Goal: Information Seeking & Learning: Learn about a topic

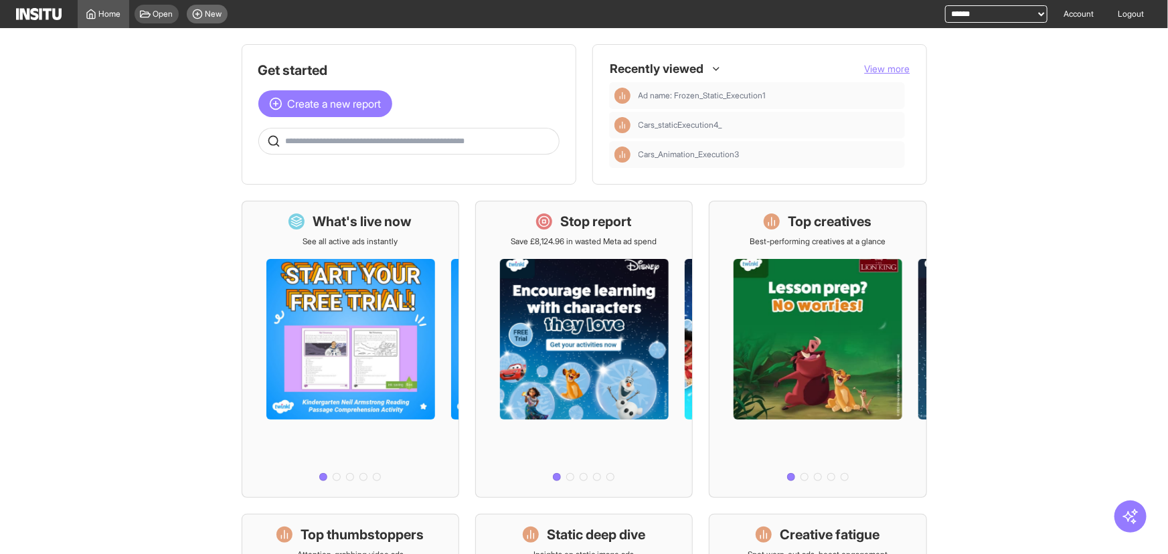
click at [195, 15] on icon at bounding box center [197, 14] width 11 height 11
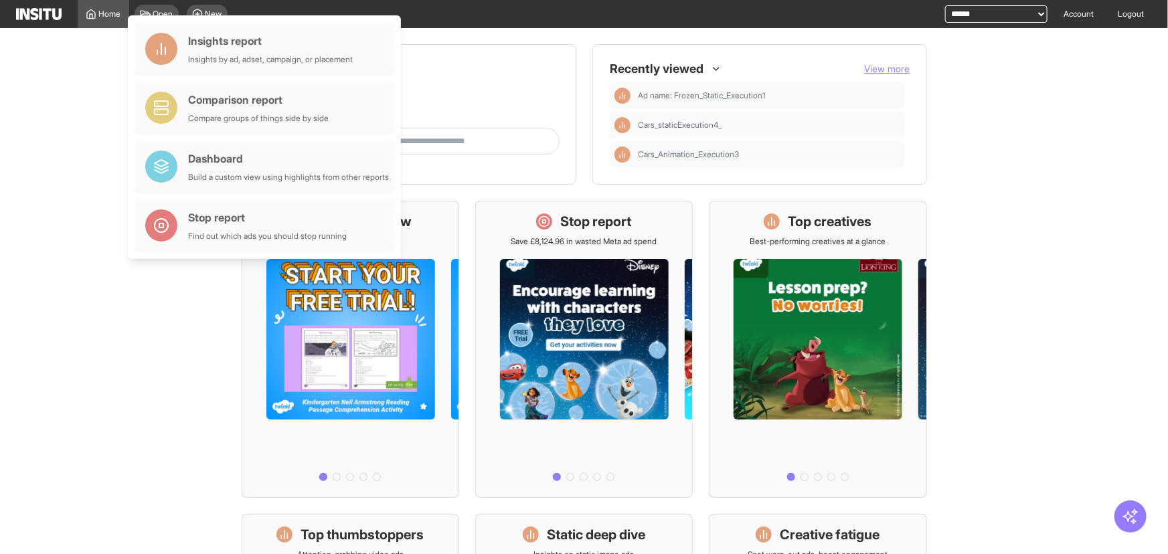
click at [88, 97] on main "Get started Create a new report Ask questions like: Which campaigns had the hig…" at bounding box center [584, 291] width 1168 height 526
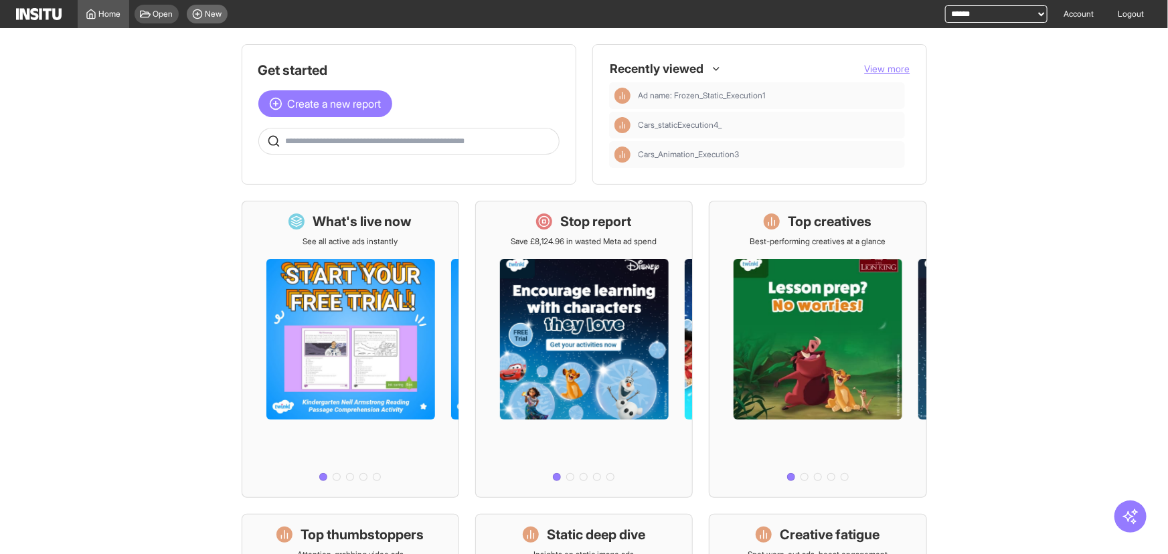
click at [221, 9] on span "New" at bounding box center [214, 14] width 17 height 11
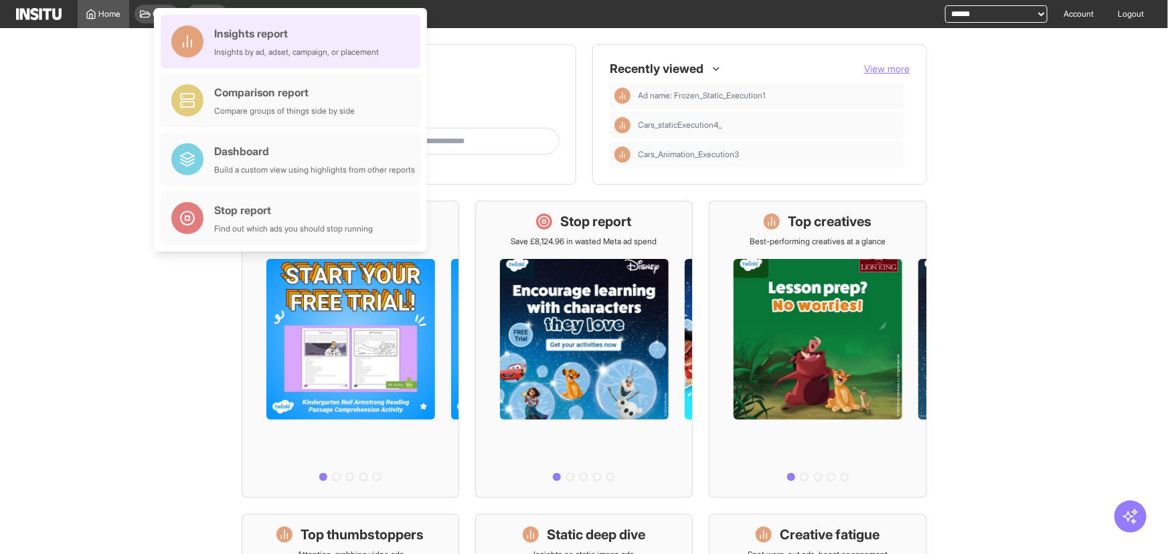
click at [221, 34] on div "Insights report" at bounding box center [296, 33] width 165 height 16
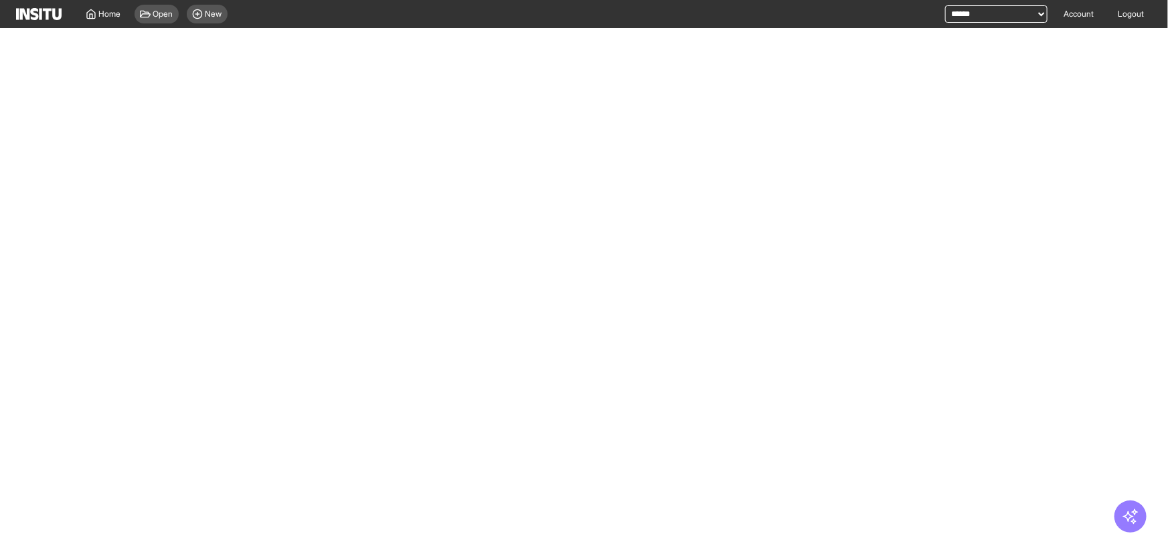
select select "**"
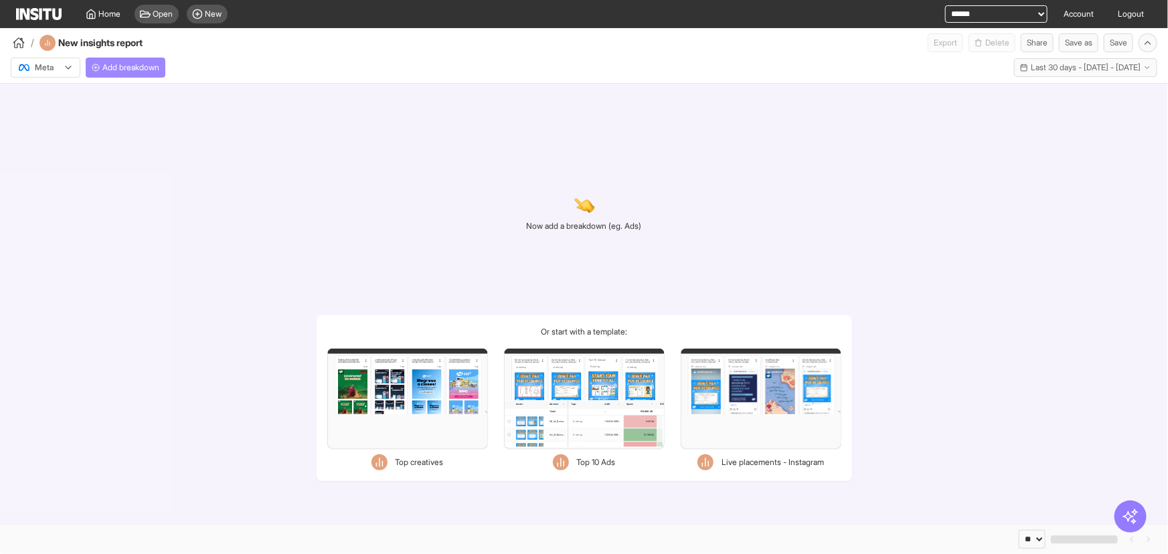
click at [165, 62] on button "Add breakdown" at bounding box center [126, 68] width 80 height 20
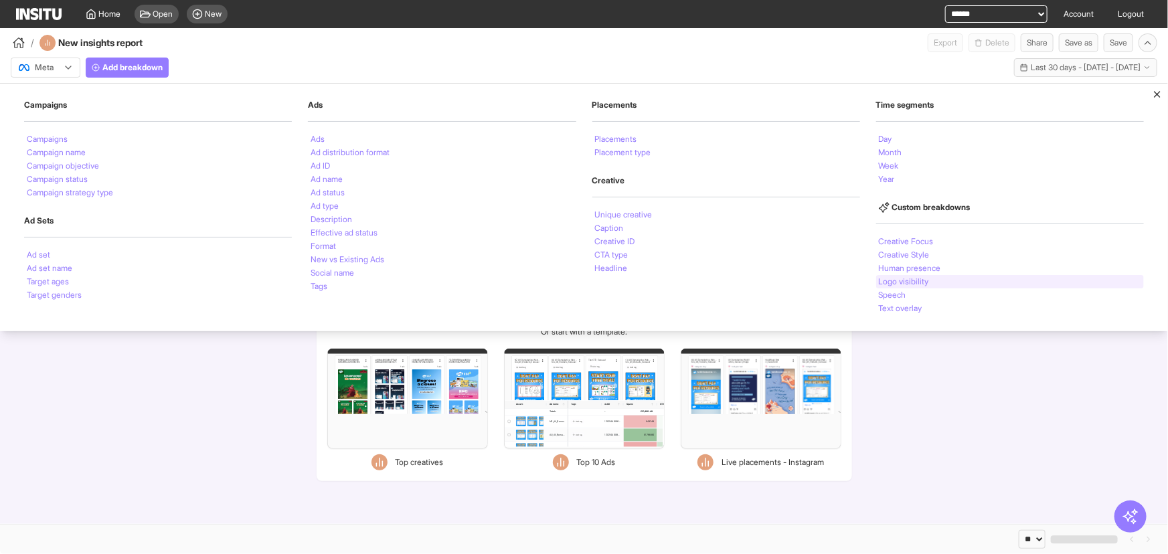
click at [937, 275] on div "Logo visibility" at bounding box center [1010, 281] width 268 height 13
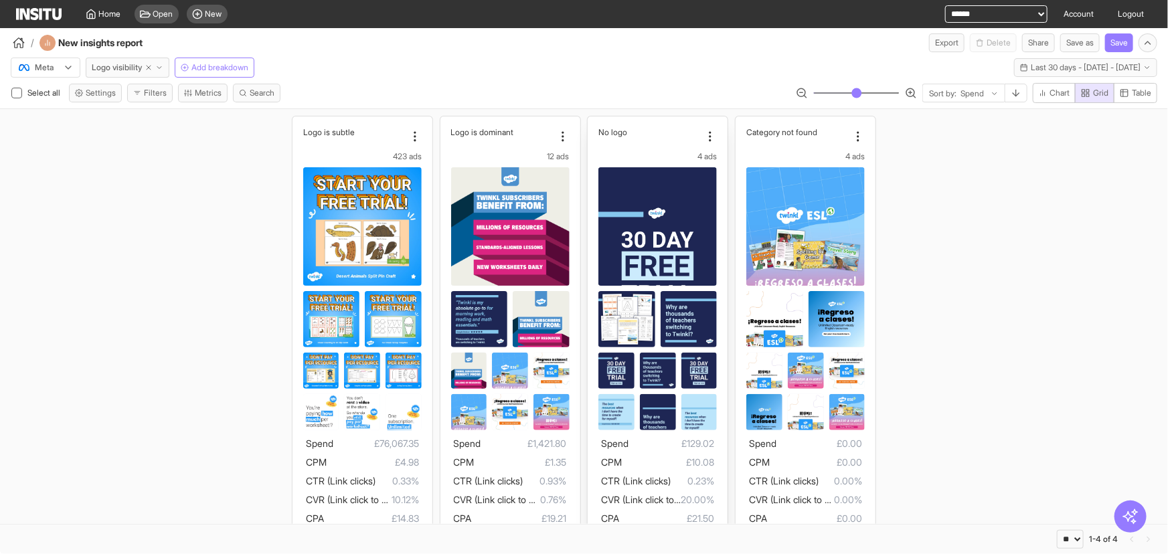
click at [664, 199] on img at bounding box center [658, 272] width 119 height 211
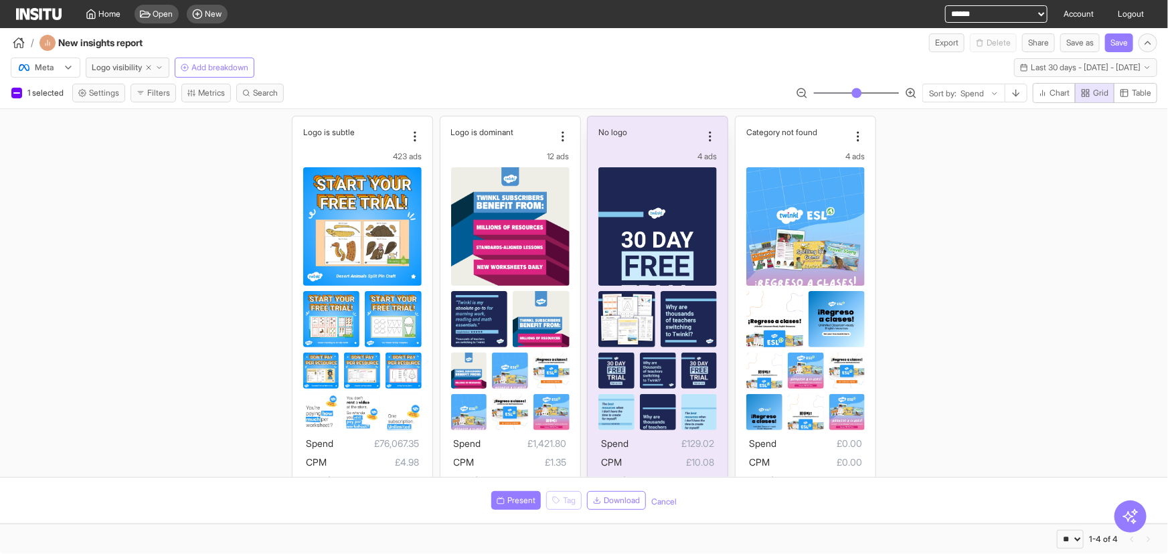
click at [664, 199] on img at bounding box center [658, 272] width 119 height 211
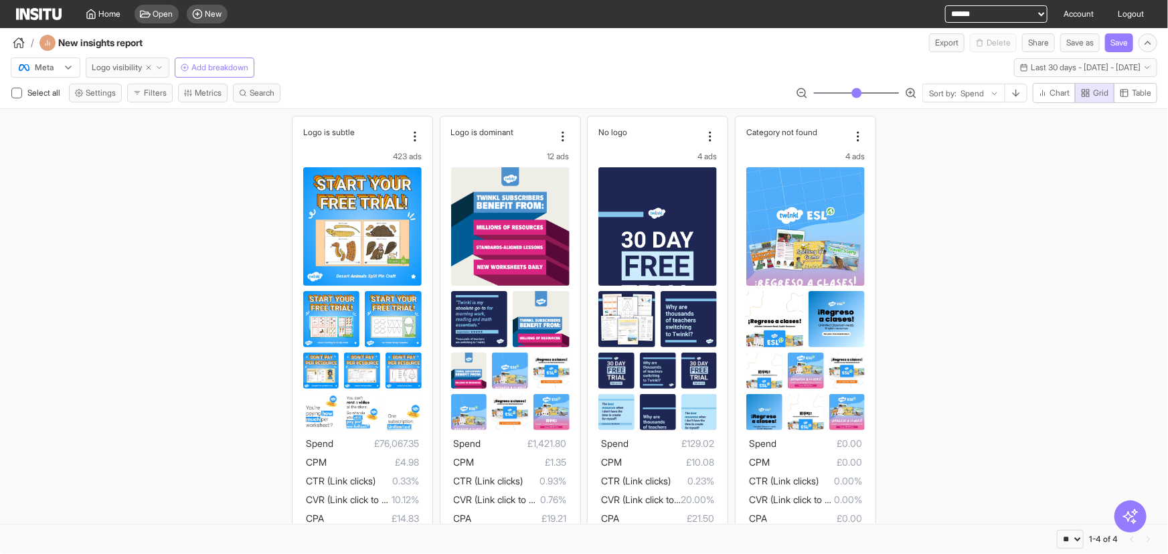
click at [161, 67] on icon "button" at bounding box center [159, 68] width 8 height 8
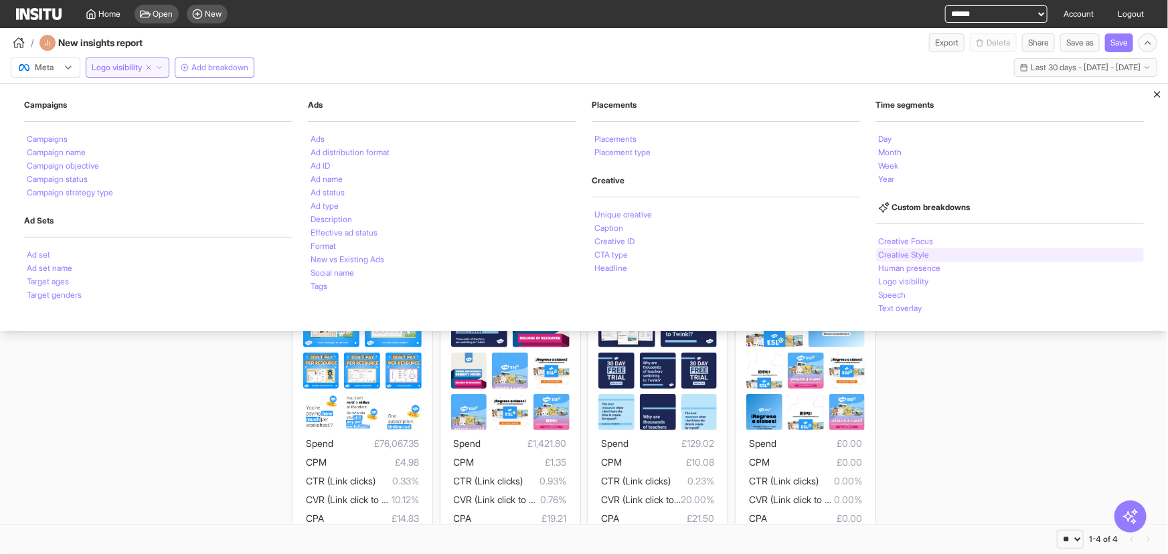
click at [935, 248] on div "Creative Style" at bounding box center [1010, 254] width 268 height 13
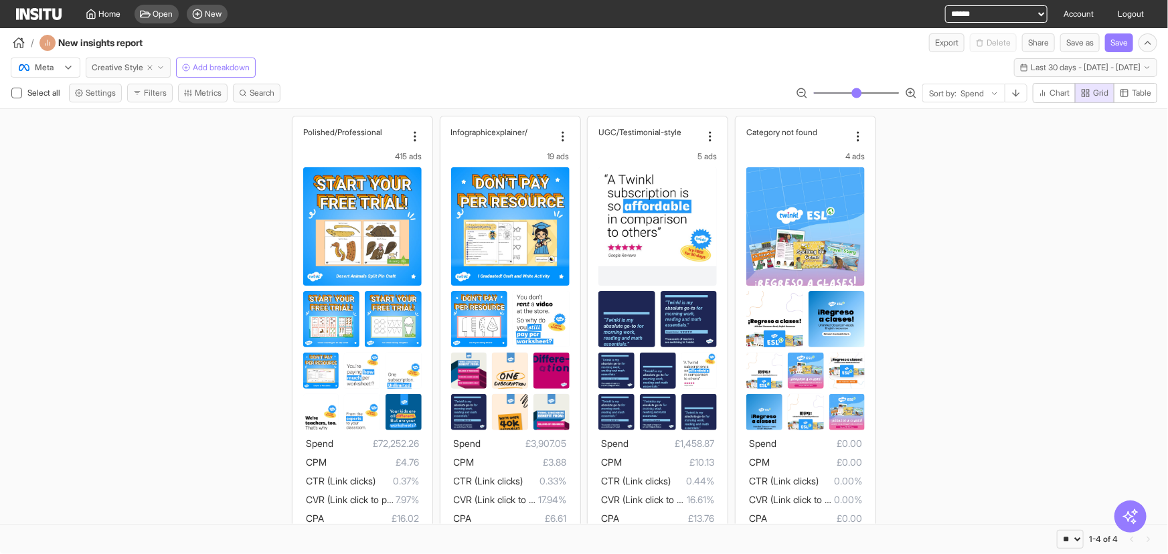
click at [171, 68] on button "Creative Style" at bounding box center [128, 68] width 85 height 20
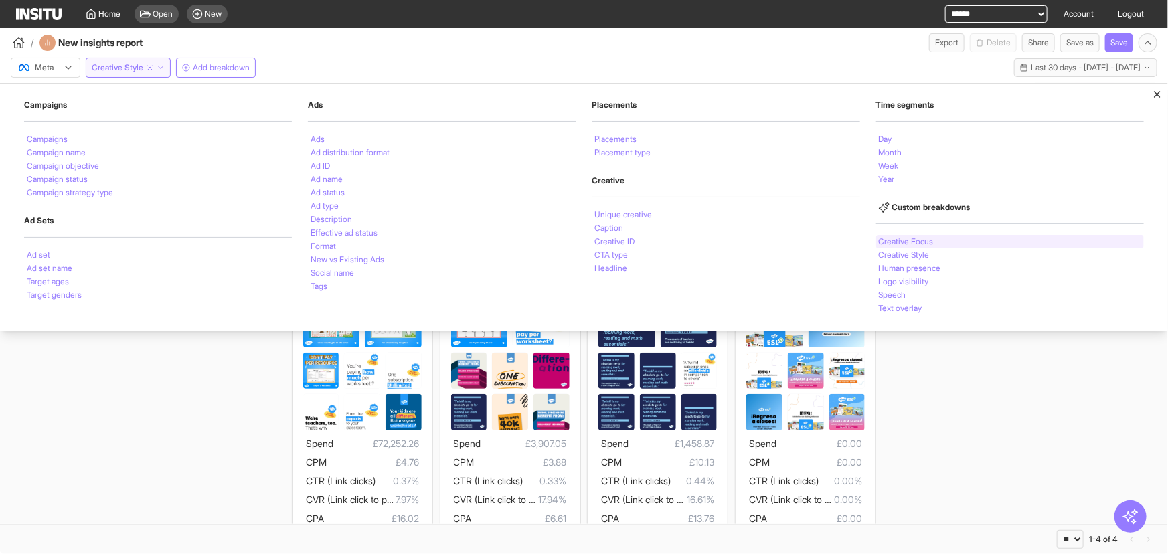
click at [896, 242] on li "Creative Focus" at bounding box center [906, 242] width 55 height 8
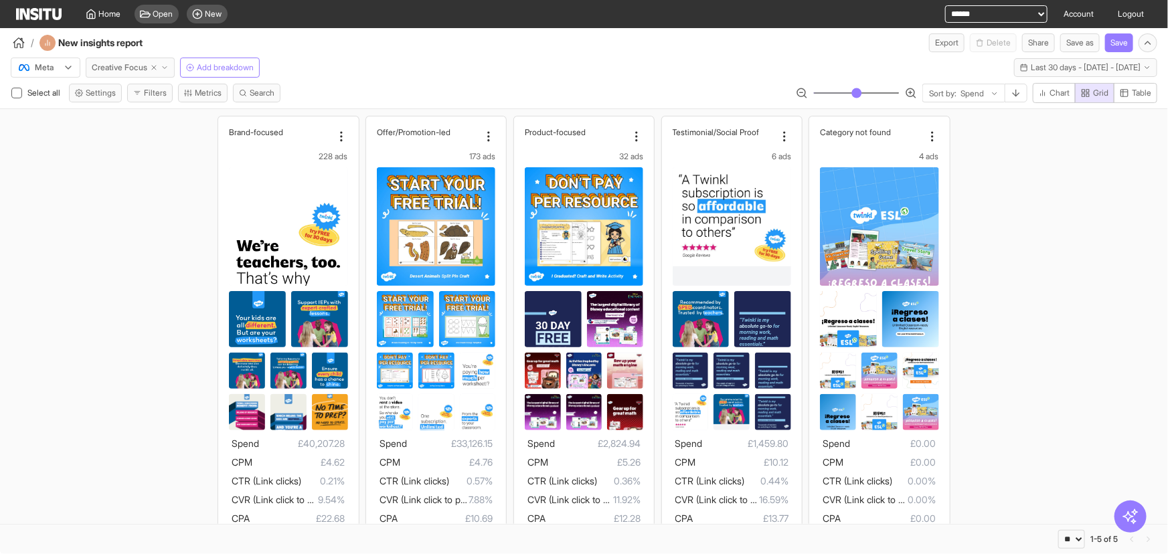
click at [175, 67] on button "Creative Focus" at bounding box center [130, 68] width 89 height 20
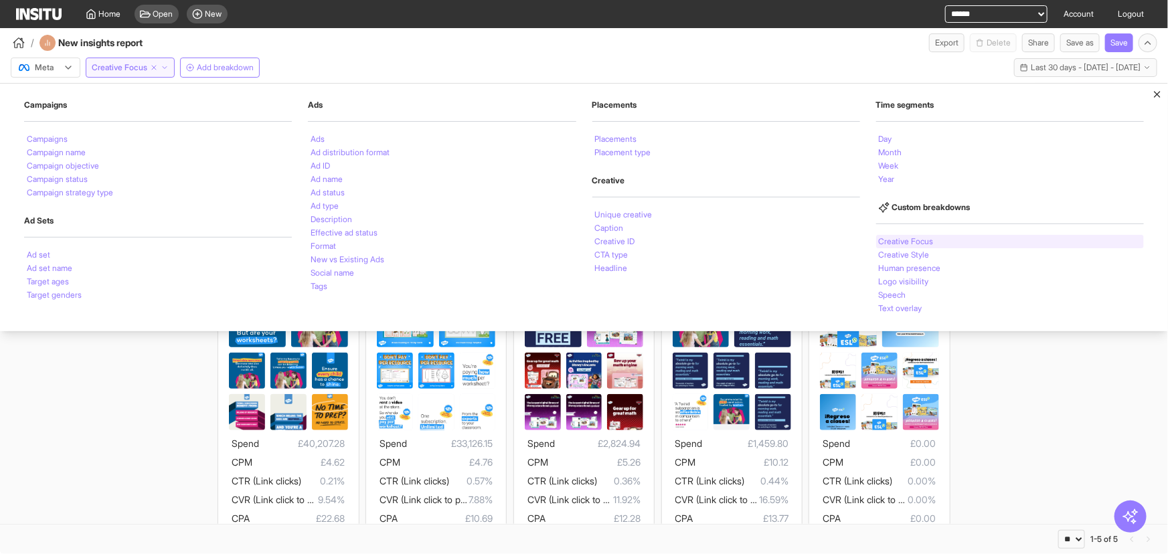
click at [939, 238] on div "Creative Focus" at bounding box center [1010, 241] width 268 height 13
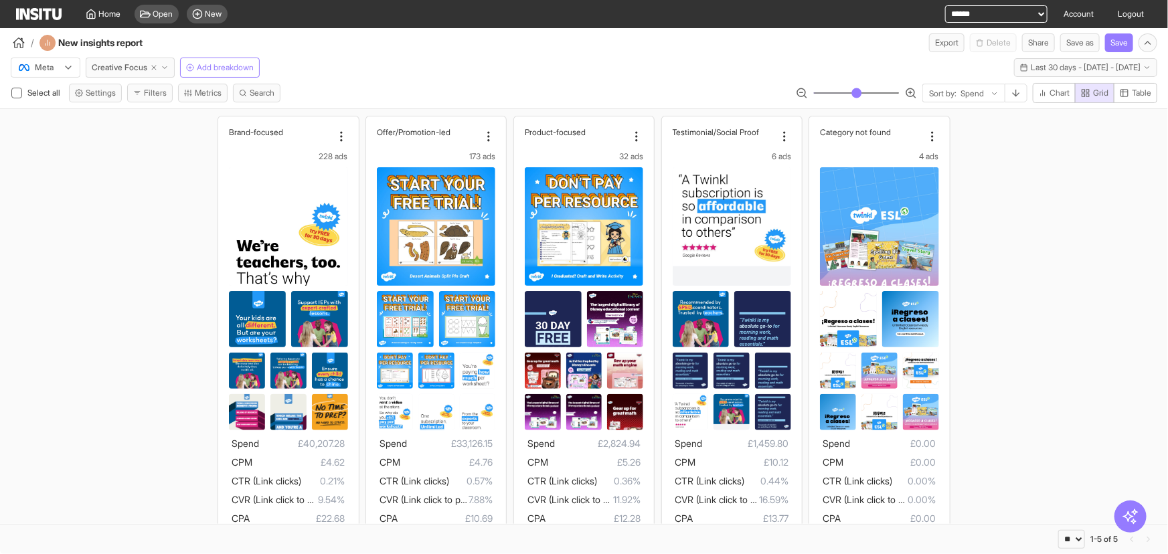
click at [987, 14] on select "**********" at bounding box center [996, 13] width 102 height 17
select select "**********"
click at [945, 5] on select "**********" at bounding box center [996, 13] width 102 height 17
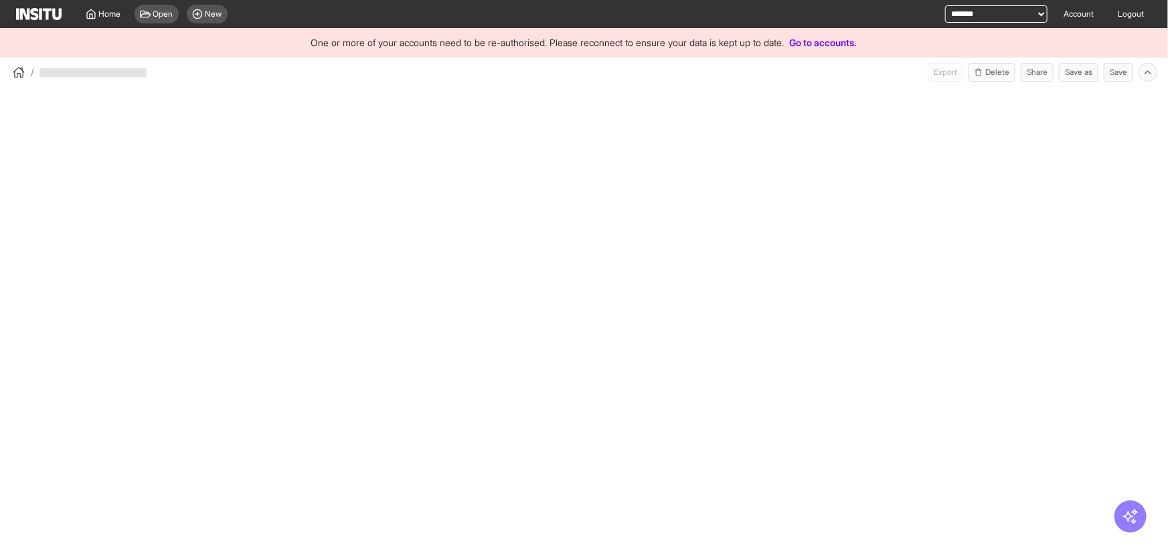
select select "**"
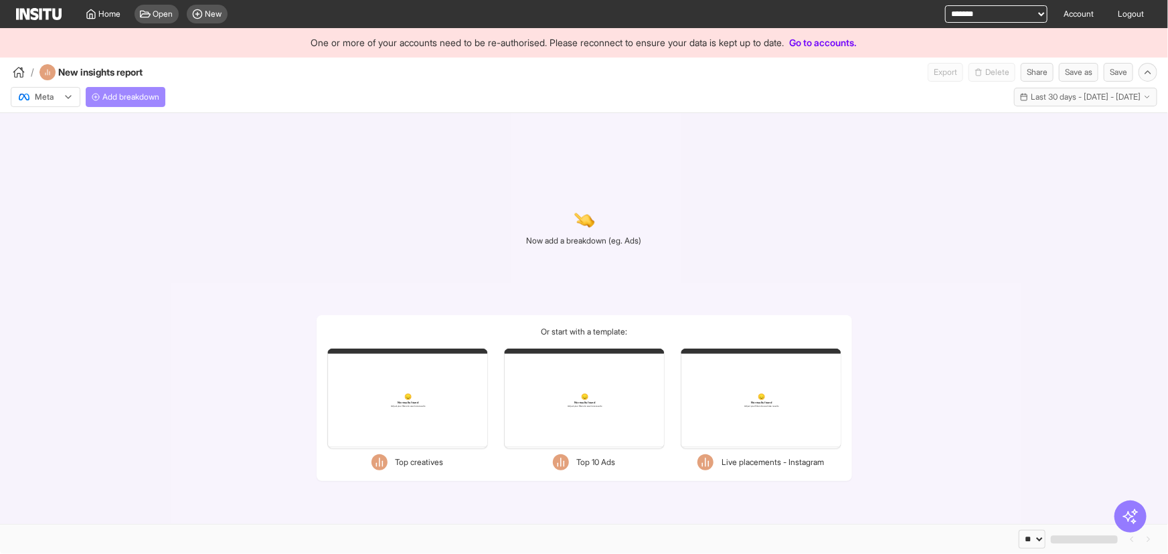
click at [158, 93] on span "Add breakdown" at bounding box center [130, 97] width 57 height 11
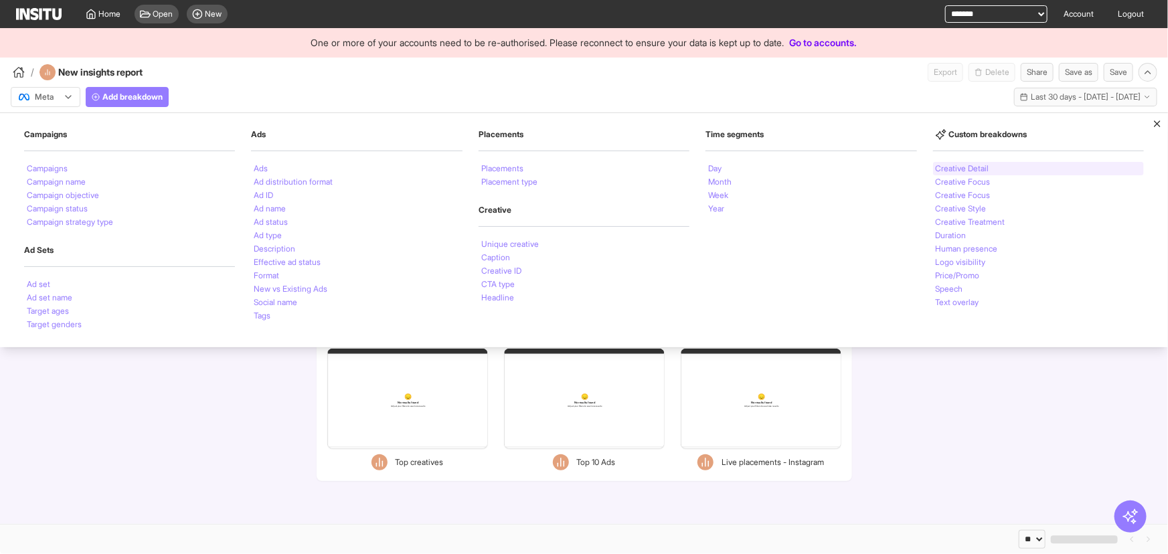
click at [987, 172] on li "Creative Detail" at bounding box center [963, 169] width 54 height 8
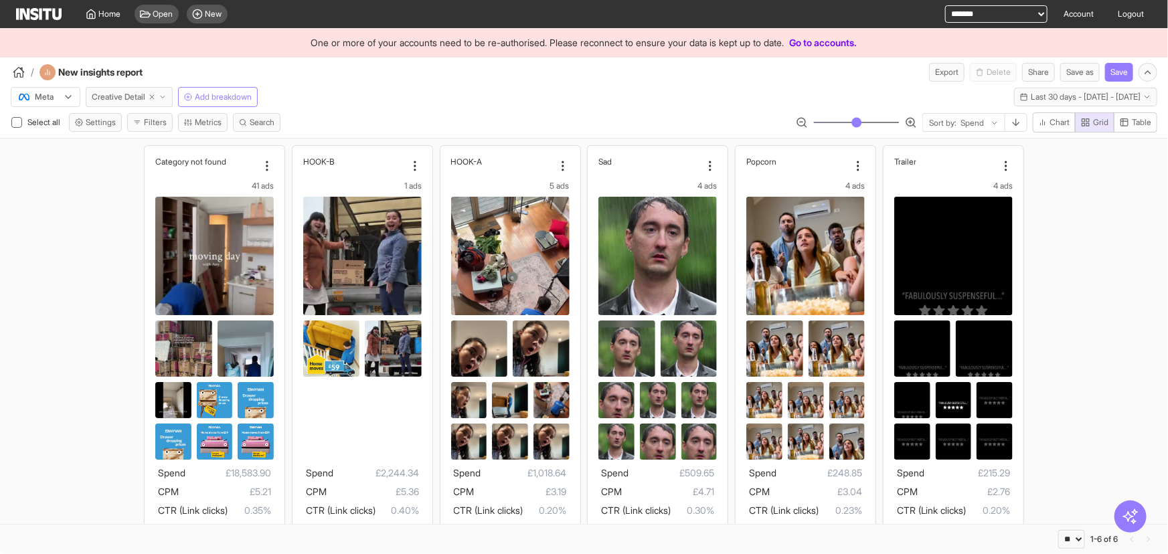
click at [167, 94] on icon "button" at bounding box center [163, 97] width 8 height 8
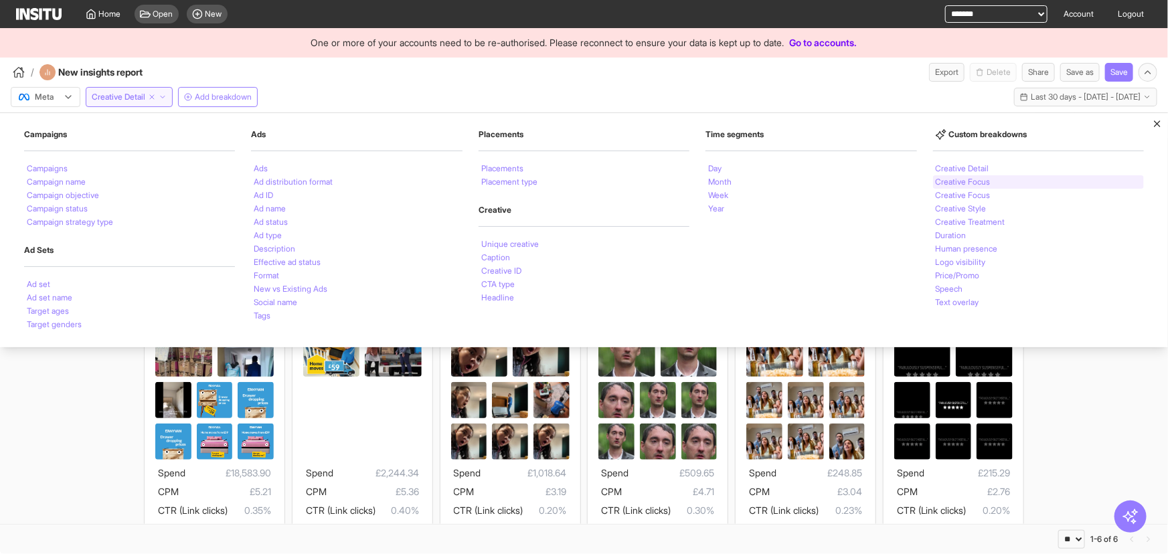
click at [984, 187] on div "Creative Focus" at bounding box center [1038, 181] width 211 height 13
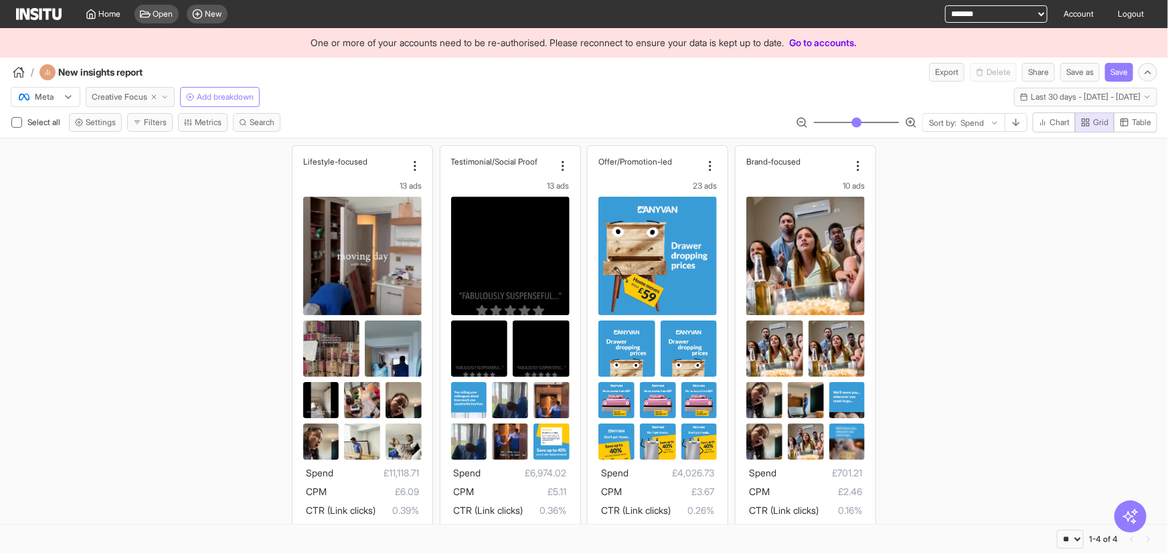
click at [173, 94] on button "Creative Focus" at bounding box center [130, 97] width 89 height 20
click at [976, 378] on div "Lifestyle-focused 13 ads Spend £11,118.71 CPM £6.09 CTR (Link clicks) 0.39% CVR…" at bounding box center [584, 371] width 1168 height 465
click at [504, 307] on icon at bounding box center [510, 302] width 12 height 12
click at [504, 307] on icon at bounding box center [509, 301] width 11 height 13
click at [504, 307] on icon at bounding box center [510, 302] width 12 height 12
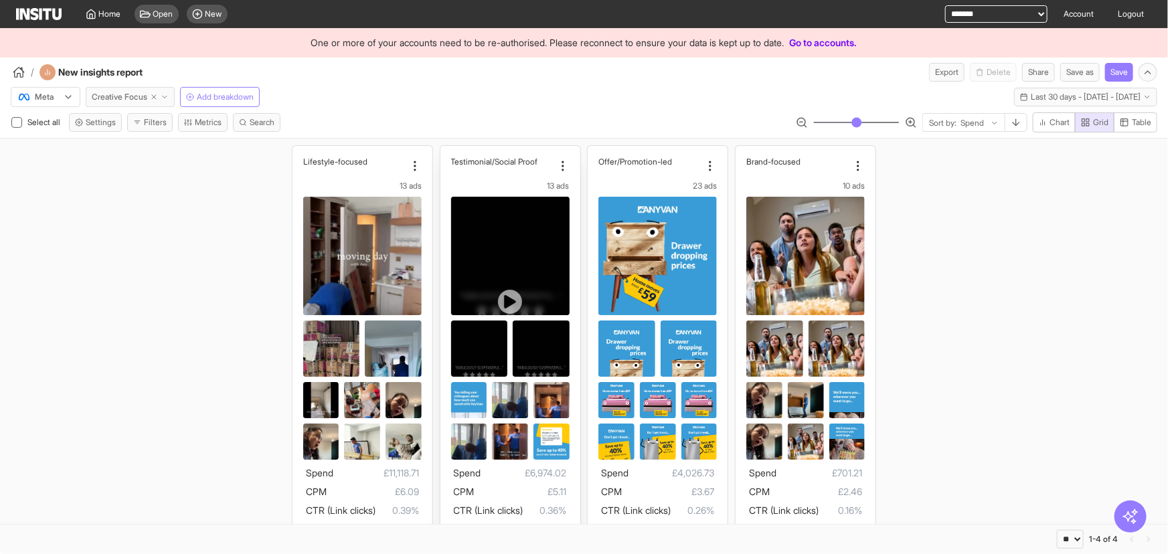
click at [169, 92] on button "Creative Focus" at bounding box center [130, 97] width 89 height 20
click at [998, 9] on select "**********" at bounding box center [996, 13] width 102 height 17
select select "**********"
click at [945, 5] on select "**********" at bounding box center [996, 13] width 102 height 17
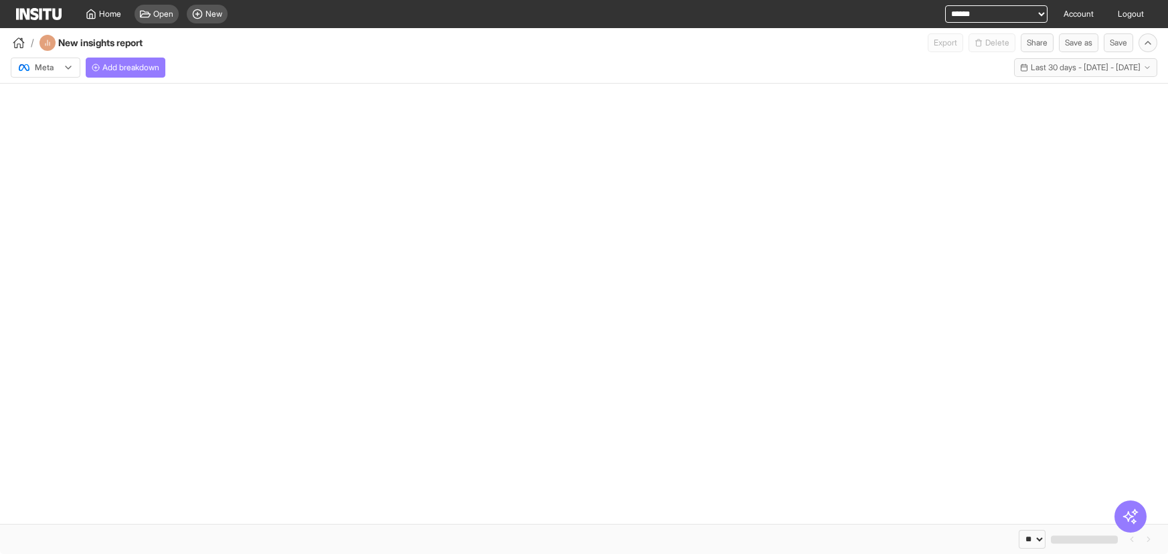
select select "**"
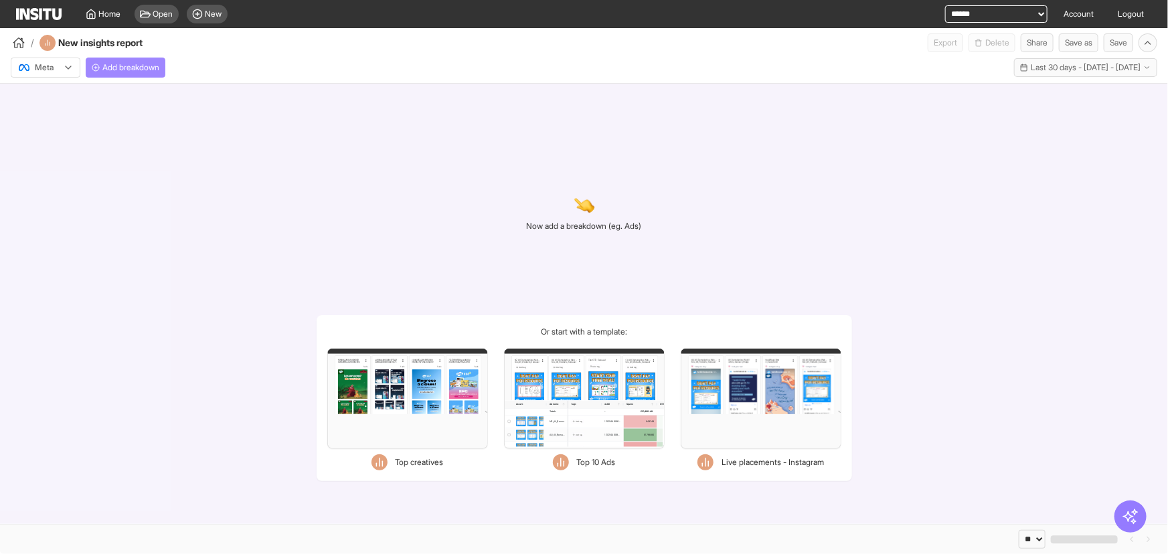
click at [155, 64] on span "Add breakdown" at bounding box center [130, 67] width 57 height 11
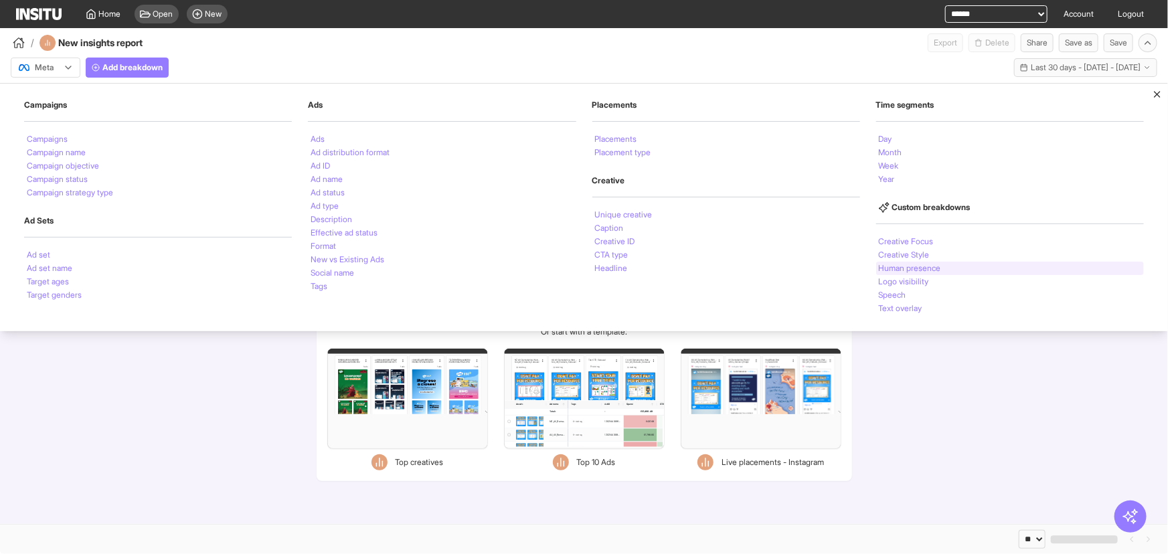
click at [930, 266] on li "Human presence" at bounding box center [910, 268] width 62 height 8
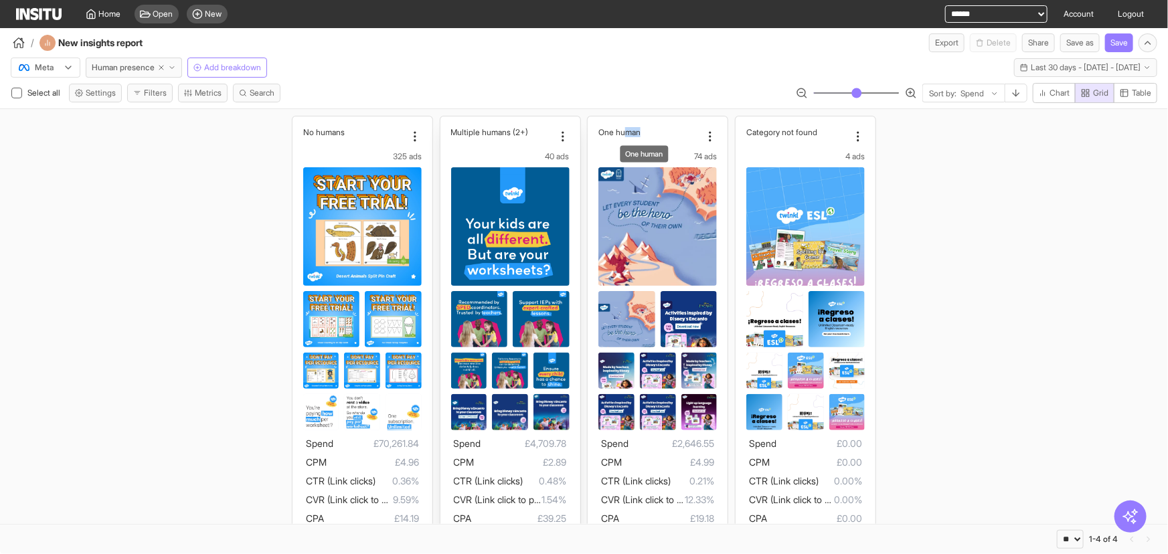
drag, startPoint x: 664, startPoint y: 127, endPoint x: 470, endPoint y: 139, distance: 193.9
click at [622, 131] on div "One human" at bounding box center [650, 132] width 102 height 10
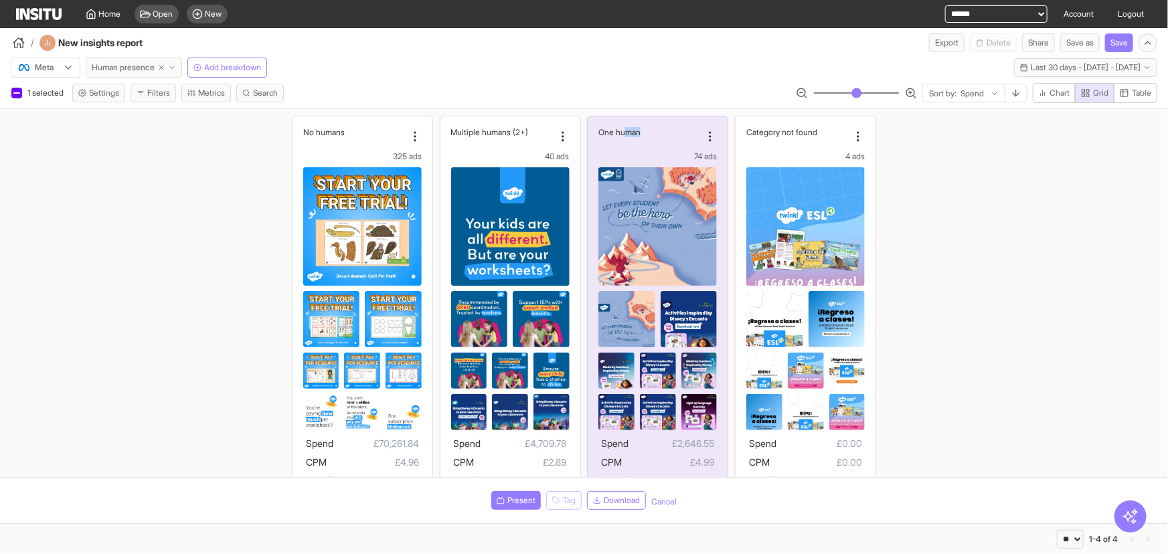
click at [165, 64] on icon "button" at bounding box center [161, 68] width 8 height 8
select select "**"
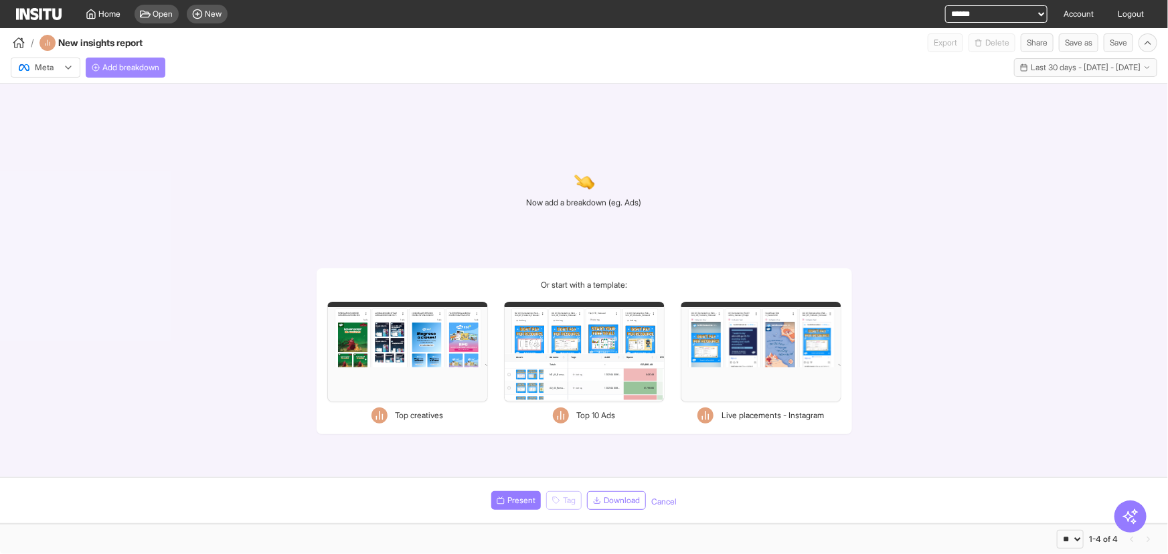
click at [159, 66] on span "Add breakdown" at bounding box center [130, 67] width 57 height 11
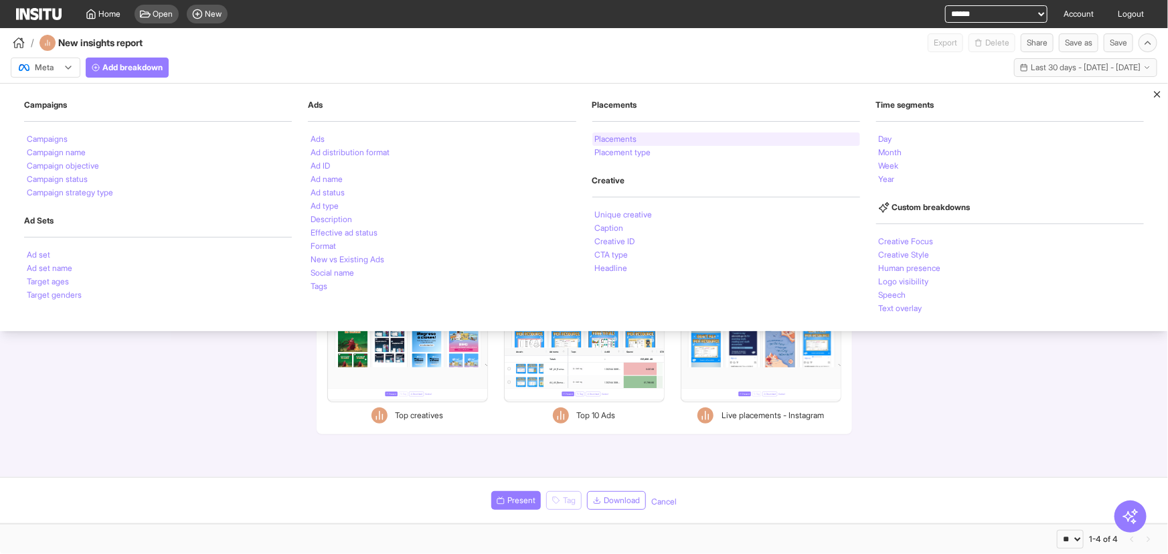
click at [637, 141] on li "Placements" at bounding box center [616, 139] width 42 height 8
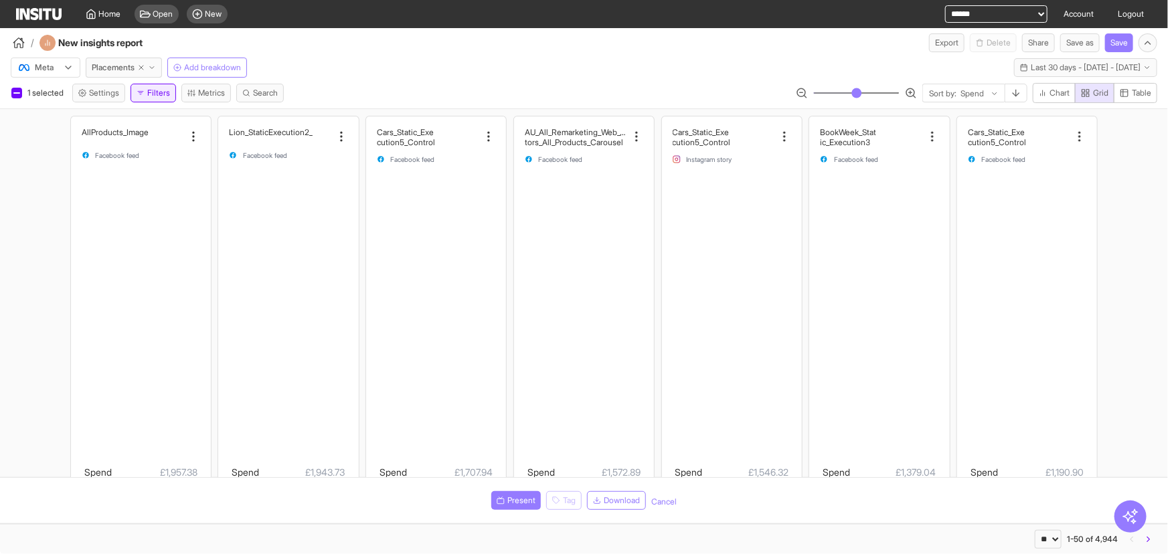
click at [156, 97] on button "Filters" at bounding box center [154, 93] width 46 height 19
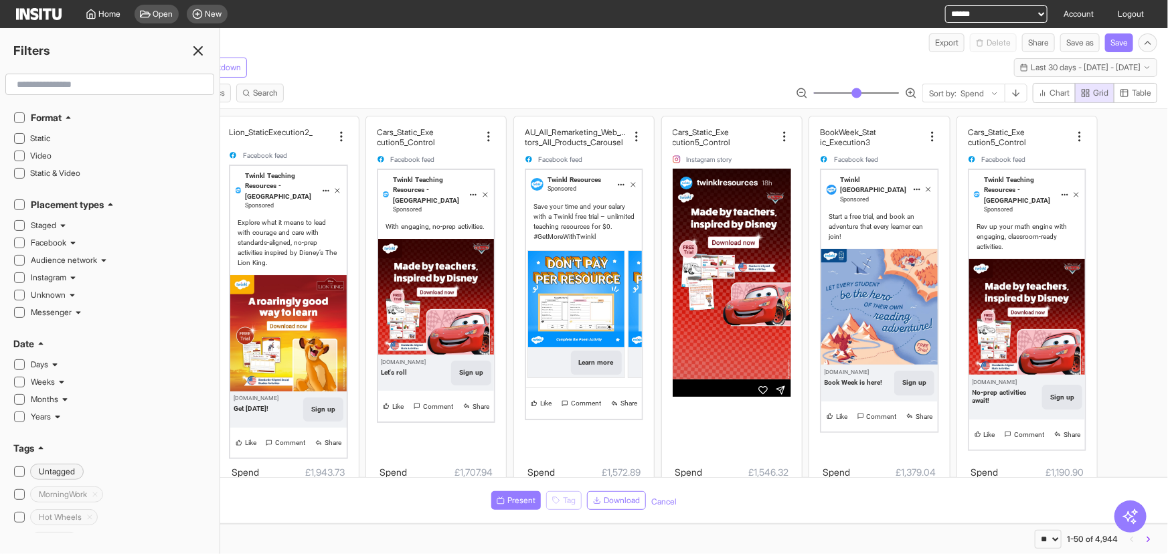
click at [125, 90] on input "text" at bounding box center [109, 84] width 197 height 24
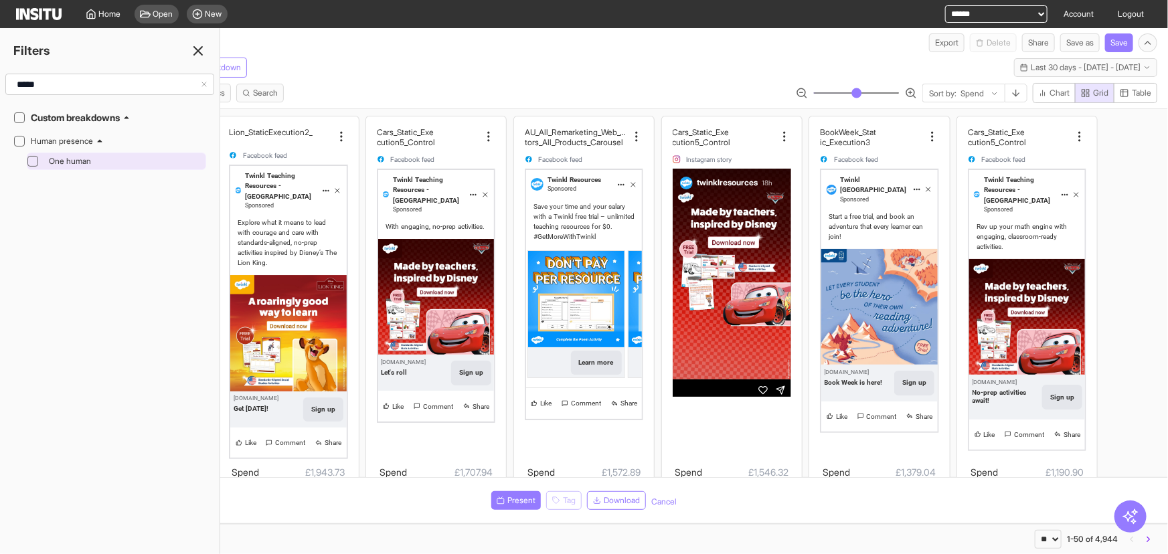
type input "*****"
click at [95, 154] on div "One human" at bounding box center [123, 161] width 159 height 16
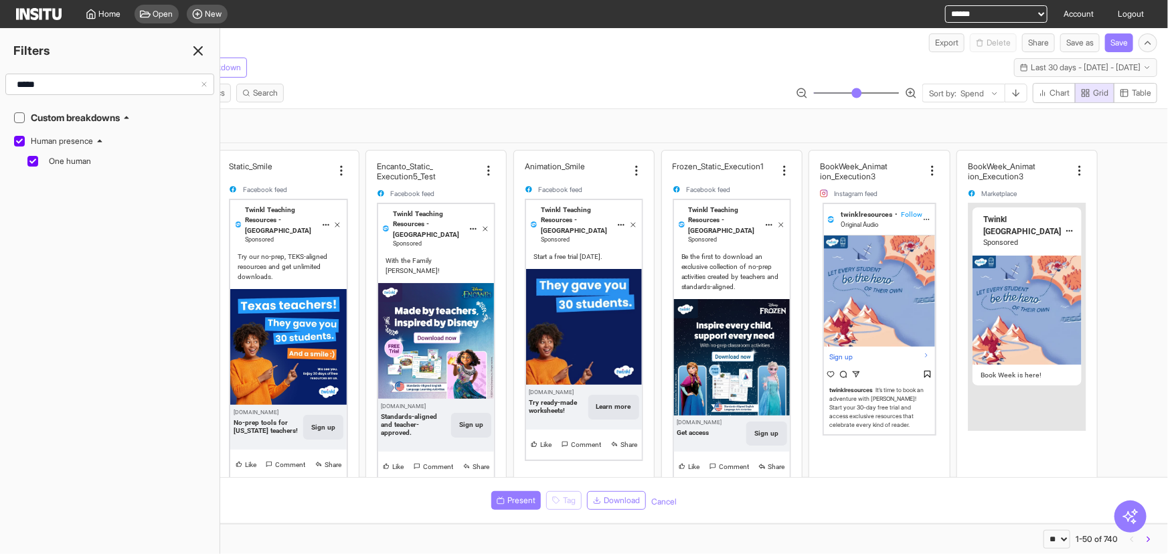
click at [200, 48] on line at bounding box center [198, 51] width 8 height 8
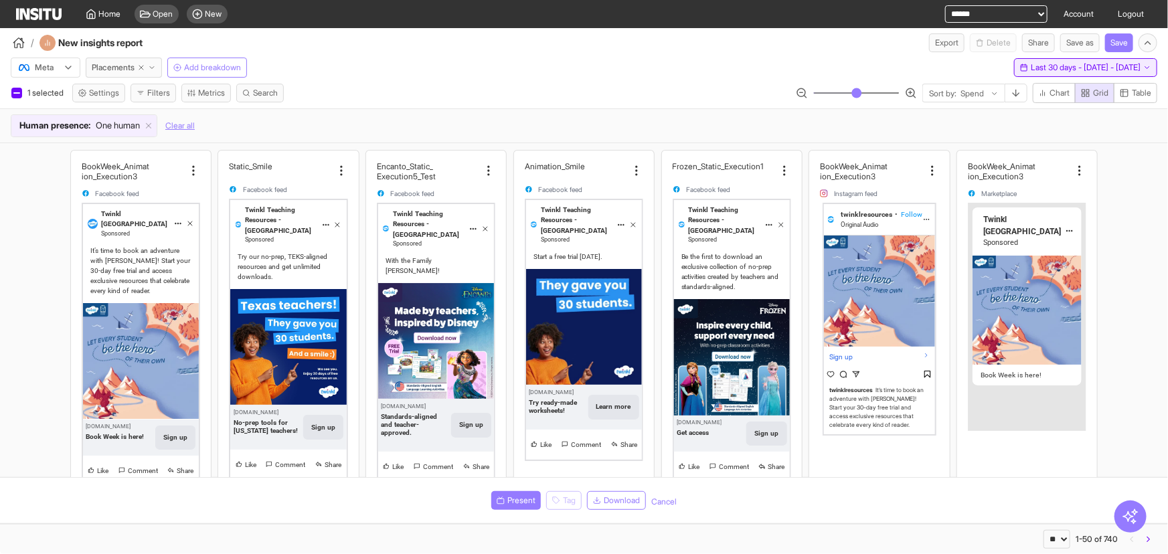
click at [1031, 63] on span "Last 30 days - [DATE] - [DATE]" at bounding box center [1086, 67] width 110 height 11
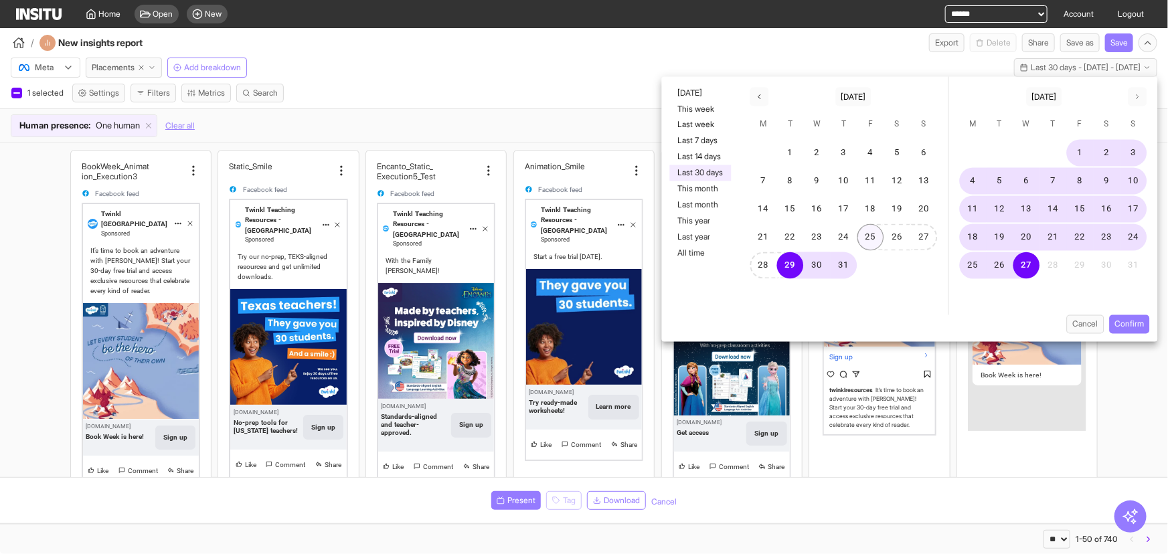
click at [866, 238] on button "25" at bounding box center [871, 237] width 27 height 27
click at [1120, 327] on button "Confirm" at bounding box center [1130, 324] width 40 height 19
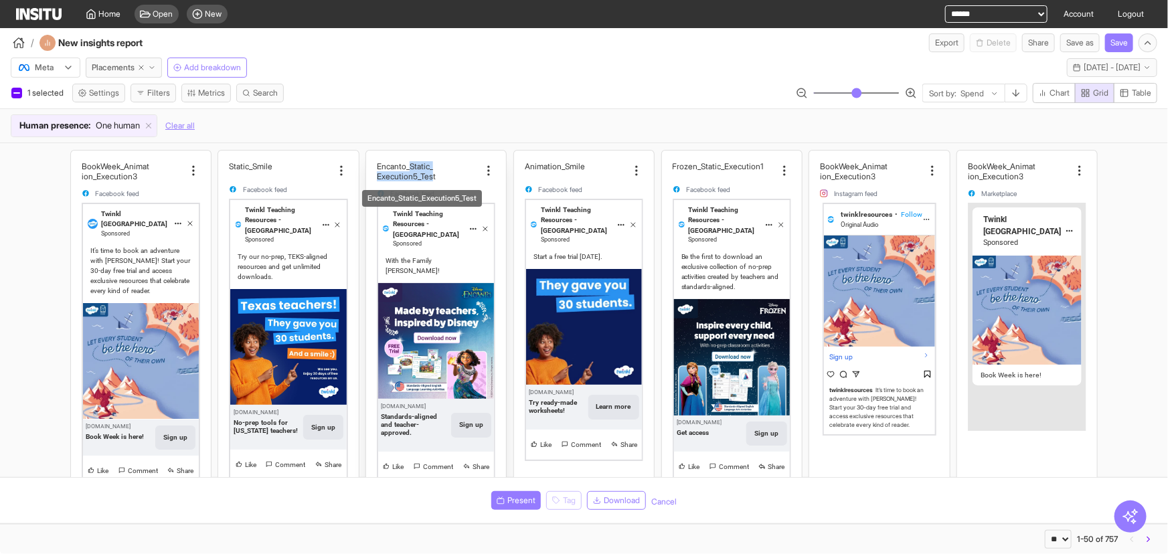
drag, startPoint x: 406, startPoint y: 167, endPoint x: 431, endPoint y: 171, distance: 25.1
click at [431, 171] on div "Encanto_Static_ Execution5_Test" at bounding box center [428, 171] width 102 height 20
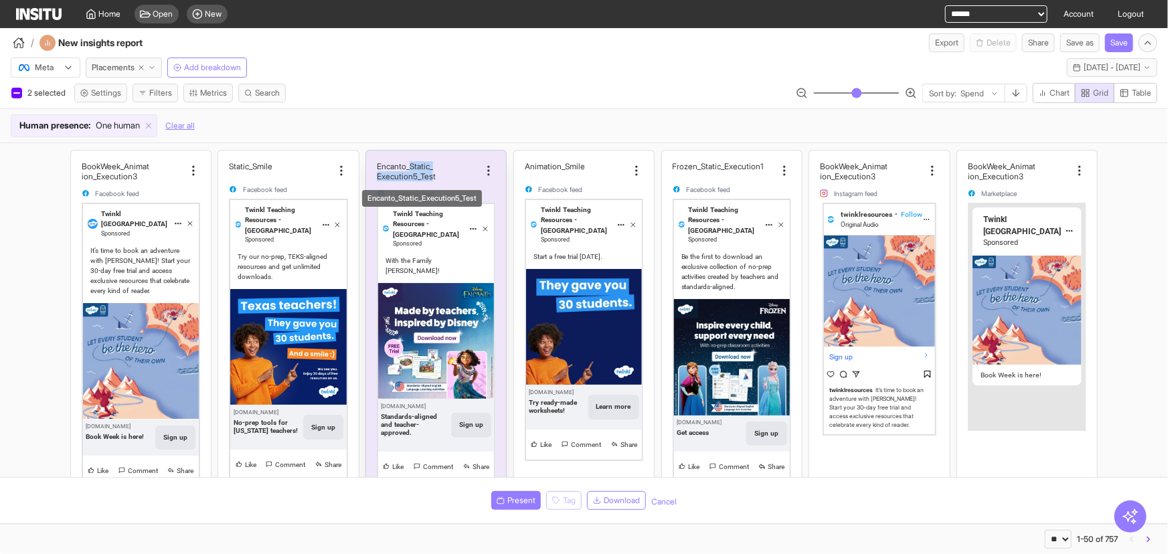
click at [396, 173] on h2 "Execution5_Test" at bounding box center [406, 176] width 59 height 10
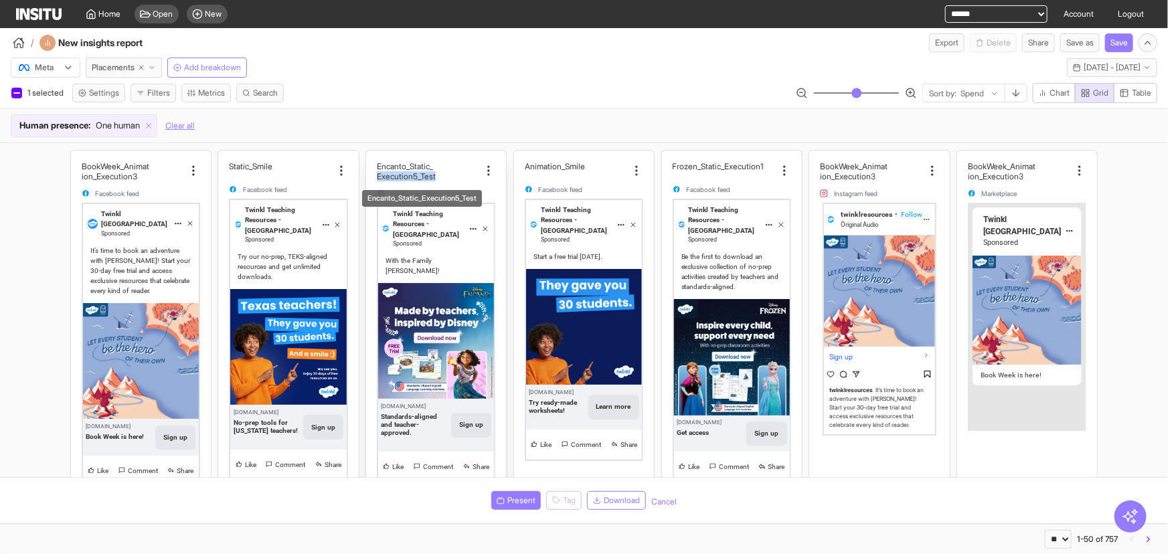
click at [396, 173] on h2 "Execution5_Test" at bounding box center [406, 176] width 59 height 10
click at [441, 177] on div "Encanto_Static_ Execution5_Test" at bounding box center [428, 171] width 102 height 20
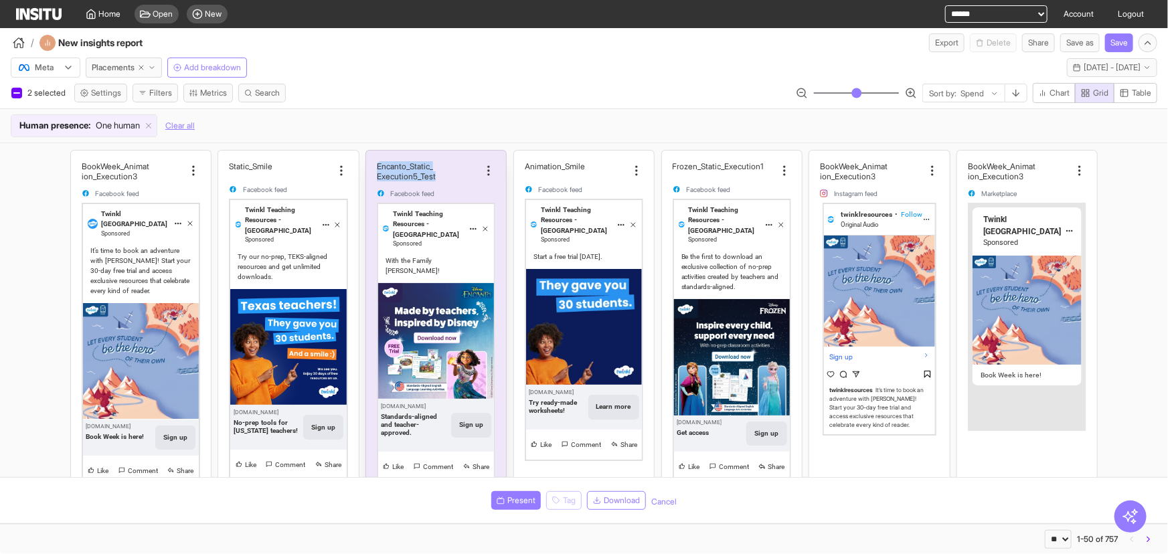
drag, startPoint x: 441, startPoint y: 177, endPoint x: 361, endPoint y: 153, distance: 83.1
click at [366, 153] on article "Encanto_Static_ Execution5_Test Facebook feed Twinkl Teaching Resources - [GEOG…" at bounding box center [436, 387] width 141 height 475
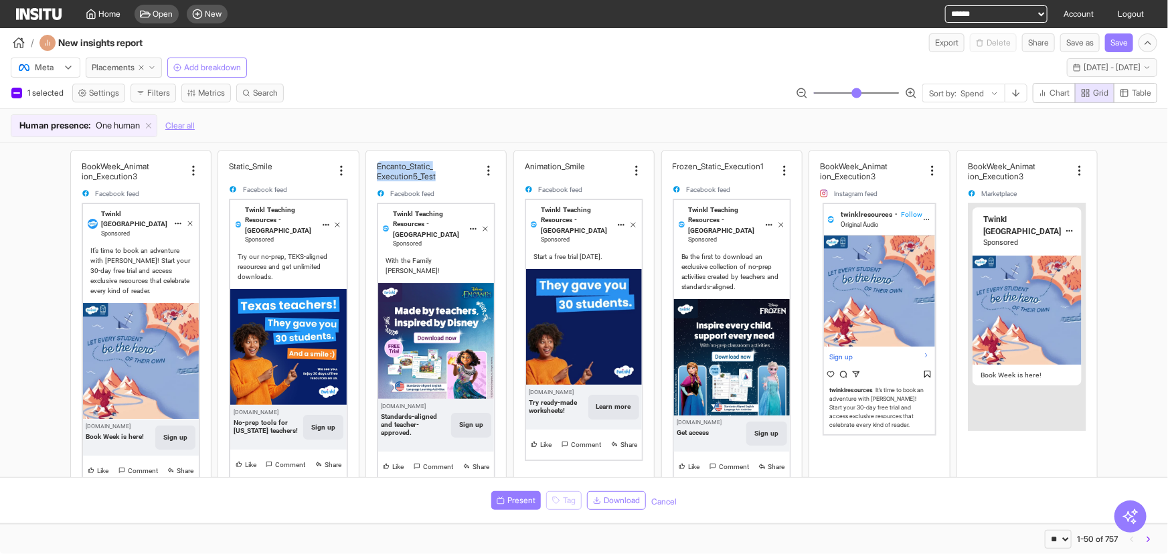
click at [655, 501] on button "Cancel" at bounding box center [663, 502] width 25 height 11
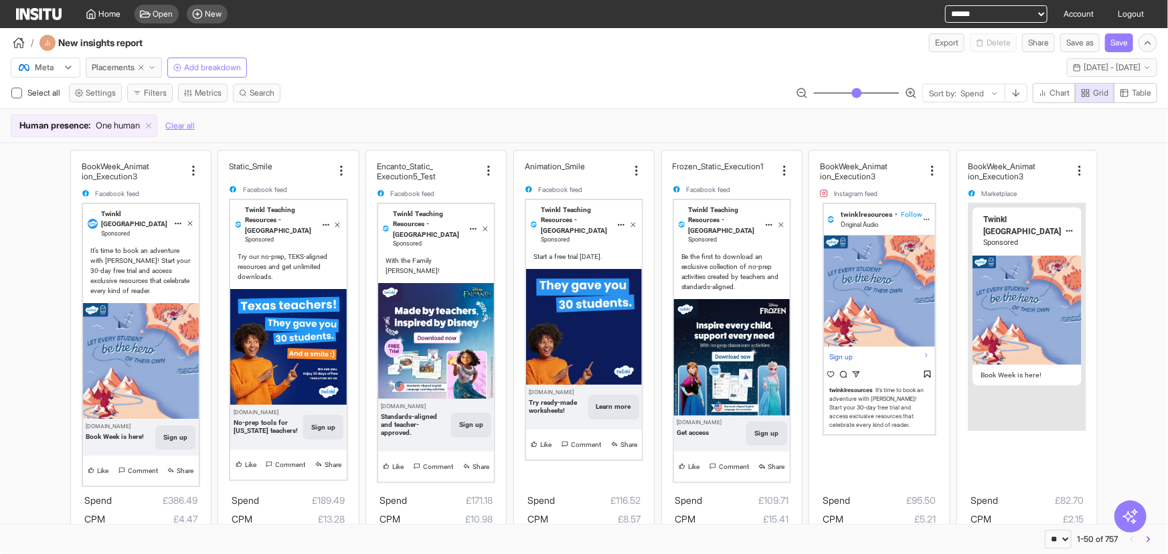
click at [316, 127] on div "Human presence : One human Clear all" at bounding box center [584, 125] width 1147 height 23
click at [175, 121] on button "Clear all" at bounding box center [179, 125] width 29 height 23
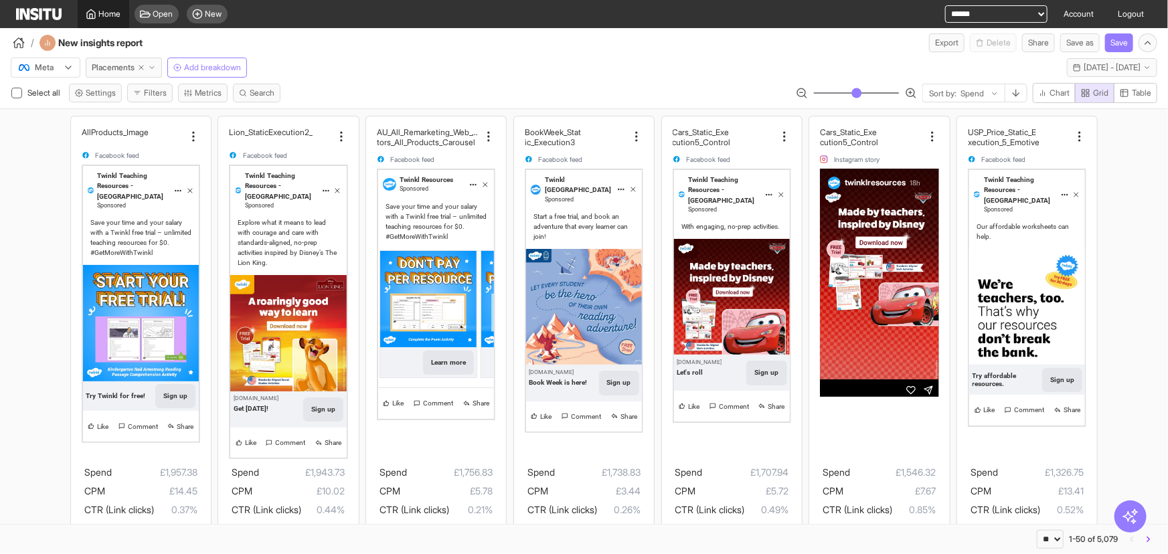
click at [115, 18] on span "Home" at bounding box center [110, 14] width 22 height 11
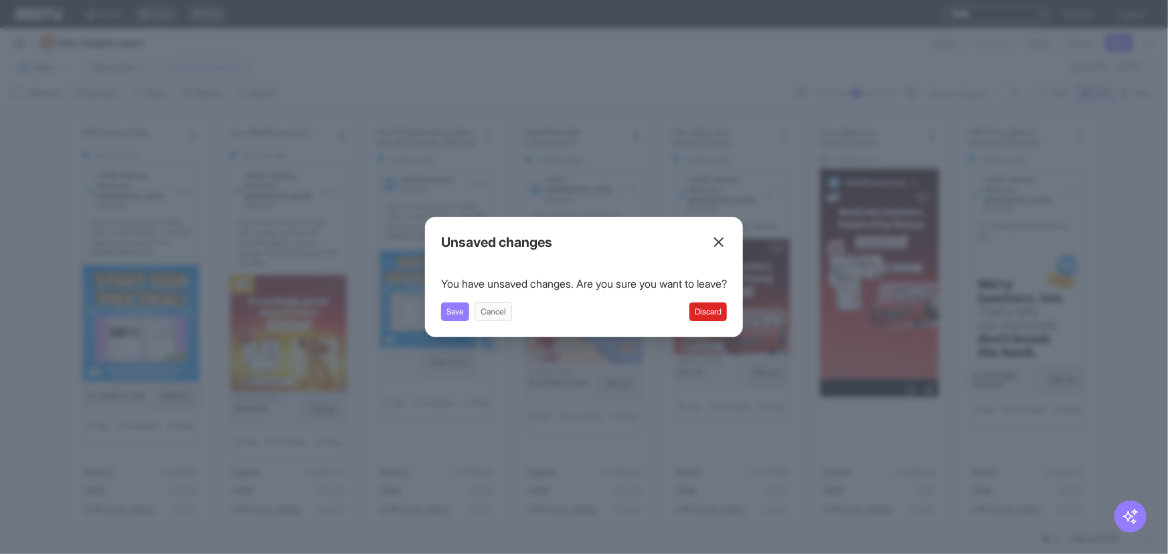
click at [725, 309] on button "Discard" at bounding box center [708, 312] width 37 height 19
